Goal: Navigation & Orientation: Find specific page/section

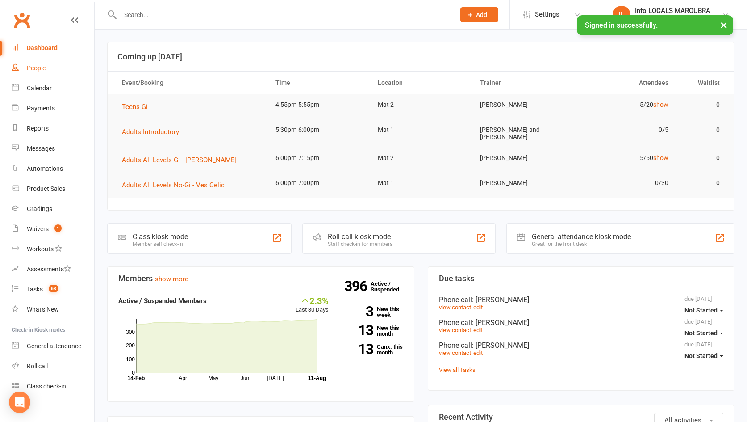
click at [31, 66] on div "People" at bounding box center [36, 67] width 19 height 7
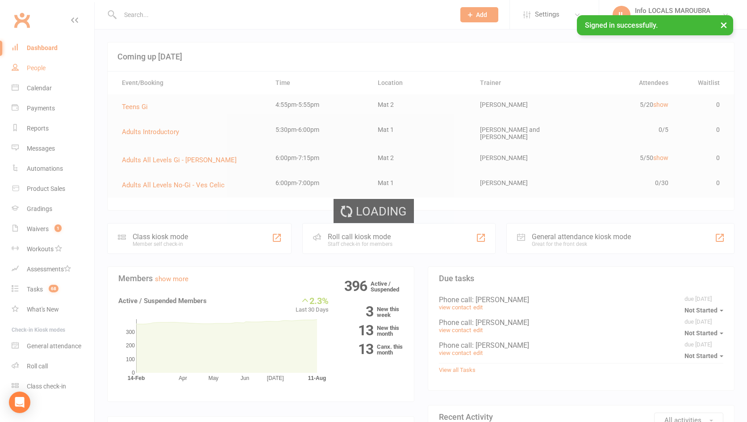
select select "100"
